Goal: Navigation & Orientation: Find specific page/section

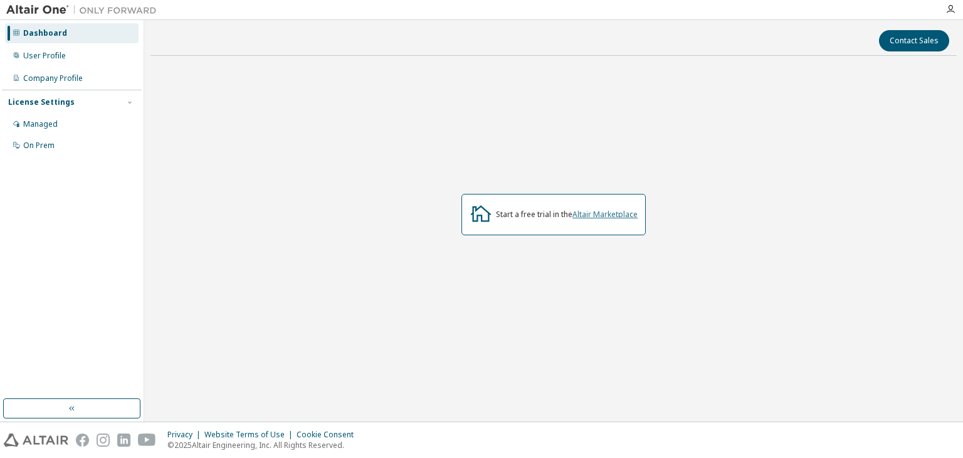
click at [600, 213] on link "Altair Marketplace" at bounding box center [604, 214] width 65 height 11
